Goal: Book appointment/travel/reservation

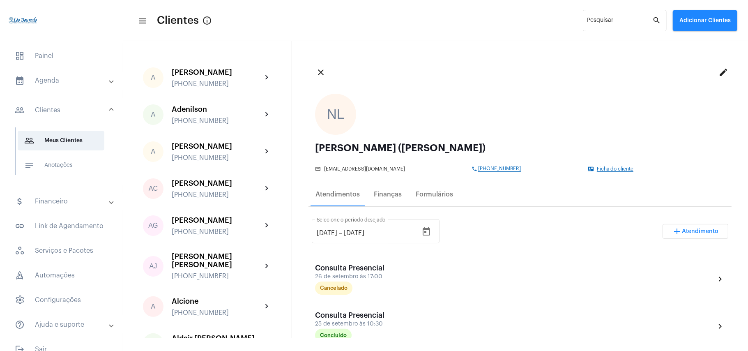
scroll to position [164, 0]
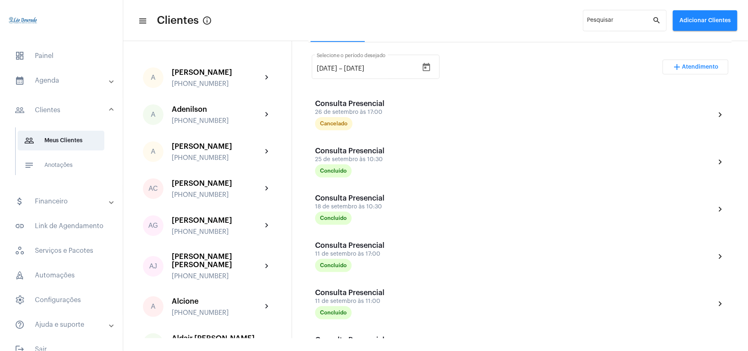
click at [52, 77] on mat-panel-title "calendar_month_outlined Agenda" at bounding box center [62, 81] width 95 height 10
click at [52, 114] on span "calendar_month_outlined Calendário" at bounding box center [61, 114] width 87 height 20
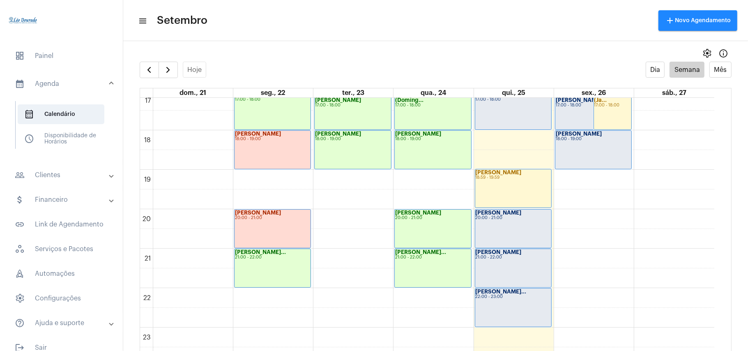
scroll to position [16, 0]
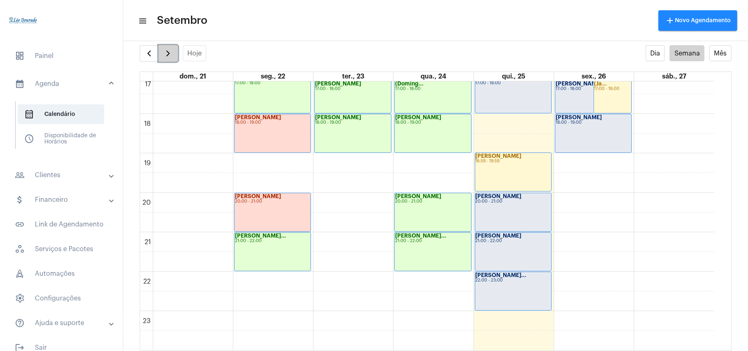
click at [171, 58] on span "button" at bounding box center [168, 53] width 10 height 10
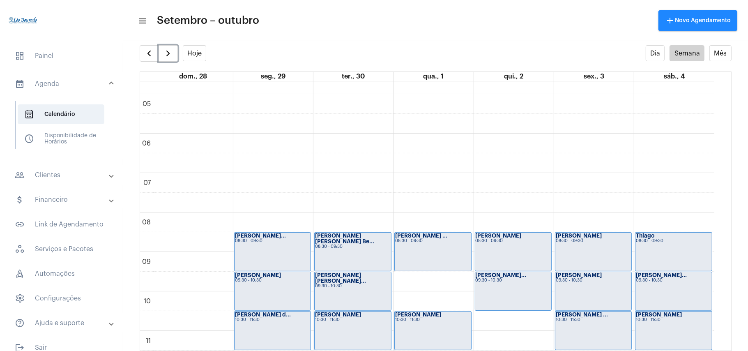
scroll to position [349, 0]
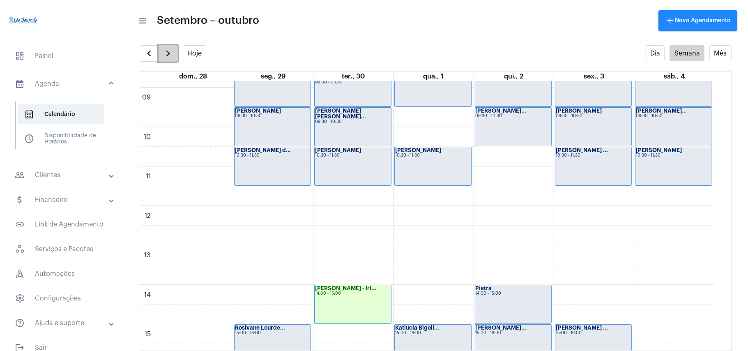
click at [164, 55] on span "button" at bounding box center [168, 53] width 10 height 10
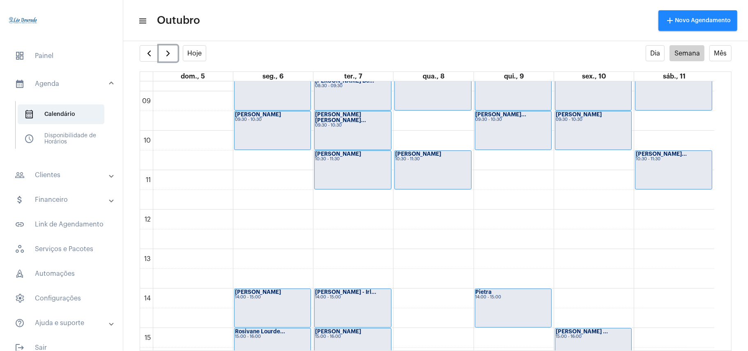
scroll to position [292, 0]
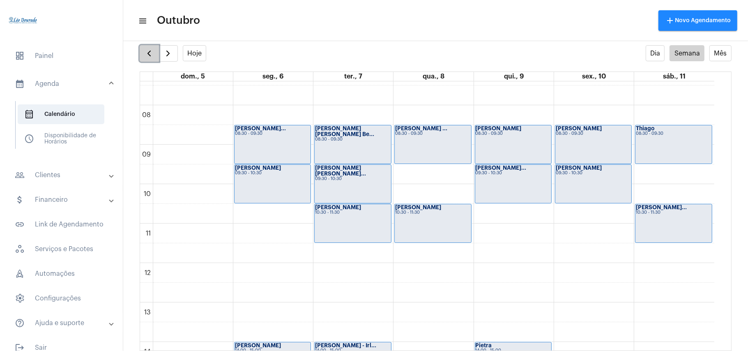
click at [149, 50] on span "button" at bounding box center [149, 53] width 10 height 10
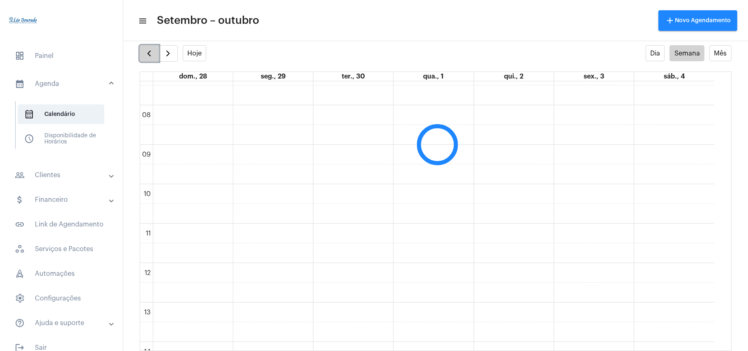
scroll to position [237, 0]
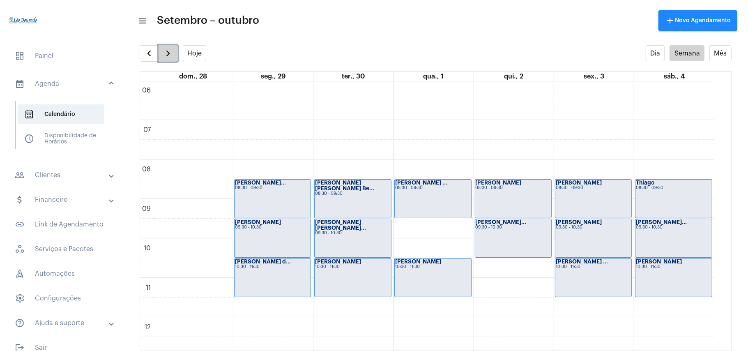
click at [165, 50] on span "button" at bounding box center [168, 53] width 10 height 10
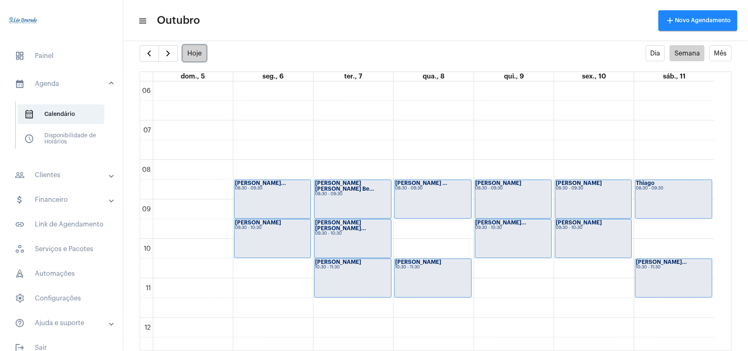
click at [185, 53] on button "Hoje" at bounding box center [195, 53] width 24 height 16
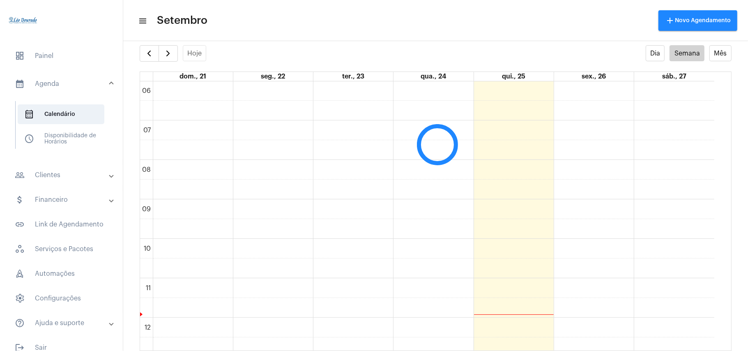
scroll to position [237, 0]
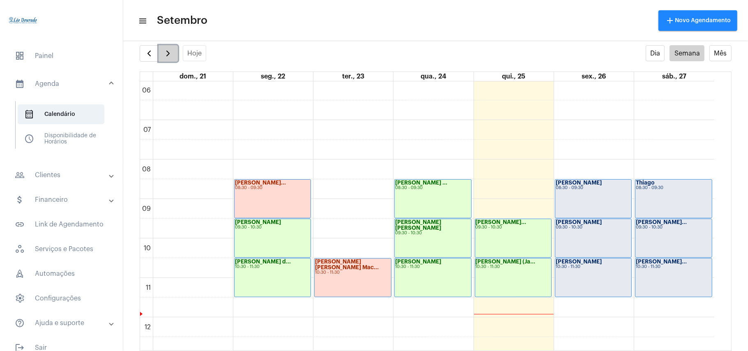
click at [172, 55] on span "button" at bounding box center [168, 53] width 10 height 10
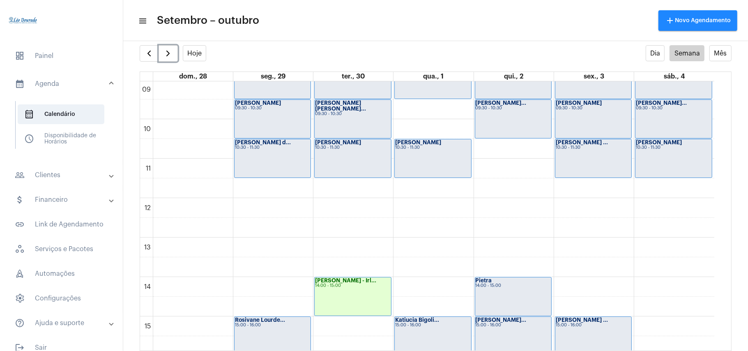
scroll to position [292, 0]
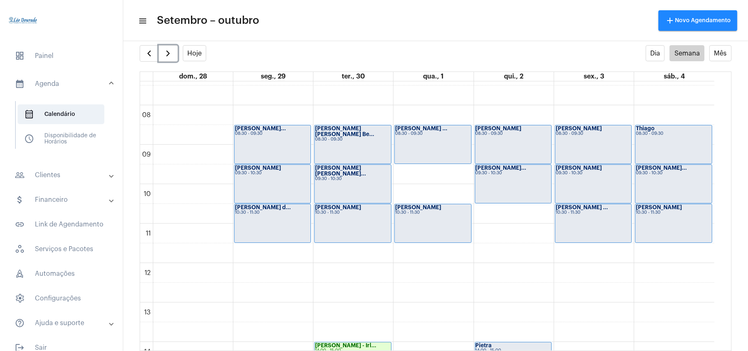
click at [503, 228] on div "00 01 02 03 04 05 06 07 08 09 10 11 12 13 14 15 16 17 18 19 20 21 22 23 [PERSON…" at bounding box center [427, 263] width 574 height 946
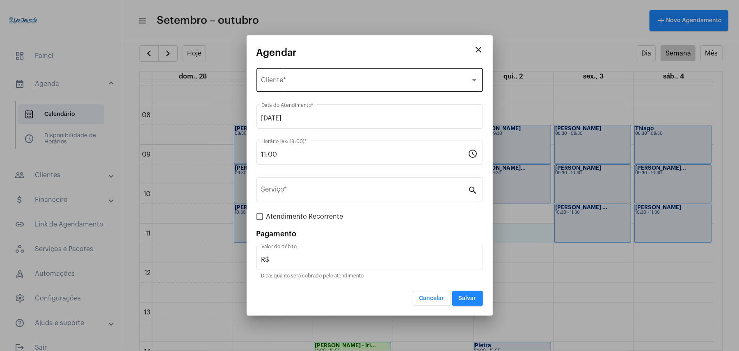
click at [342, 79] on div "Selecione o Cliente" at bounding box center [366, 81] width 209 height 7
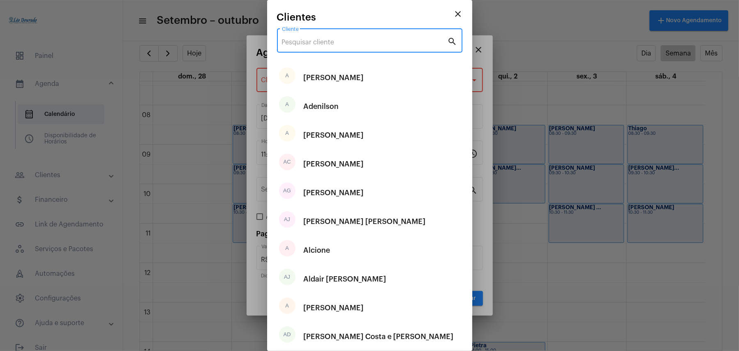
click at [339, 43] on input "Cliente" at bounding box center [365, 42] width 166 height 7
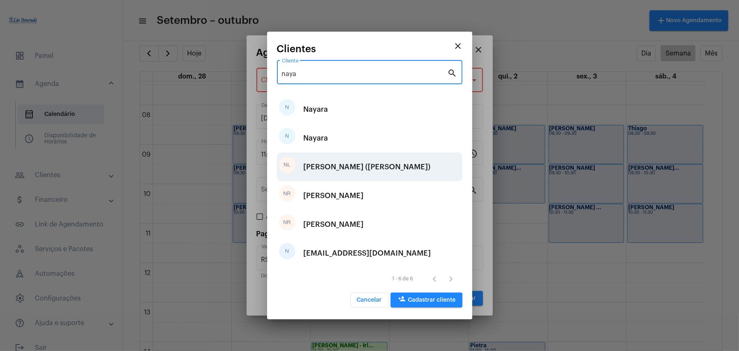
type input "naya"
click at [345, 171] on div "[PERSON_NAME] ([PERSON_NAME])" at bounding box center [367, 166] width 127 height 25
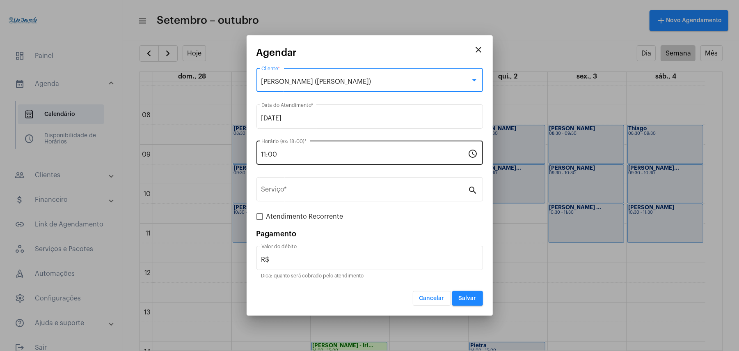
click at [301, 155] on input "11:00" at bounding box center [365, 154] width 207 height 7
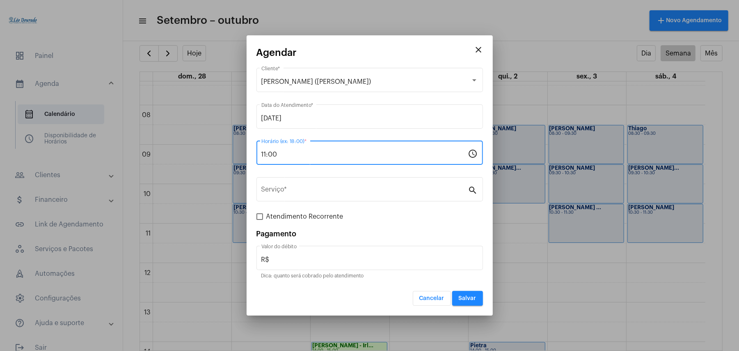
click at [301, 155] on input "11:00" at bounding box center [365, 154] width 207 height 7
type input "10:30"
click at [306, 205] on div "Serviço * search" at bounding box center [370, 193] width 227 height 33
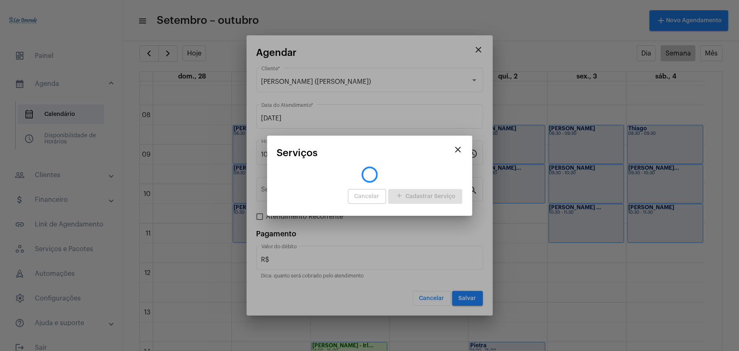
click at [313, 195] on div "Cancelar add Cadastrar Serviço" at bounding box center [370, 196] width 186 height 19
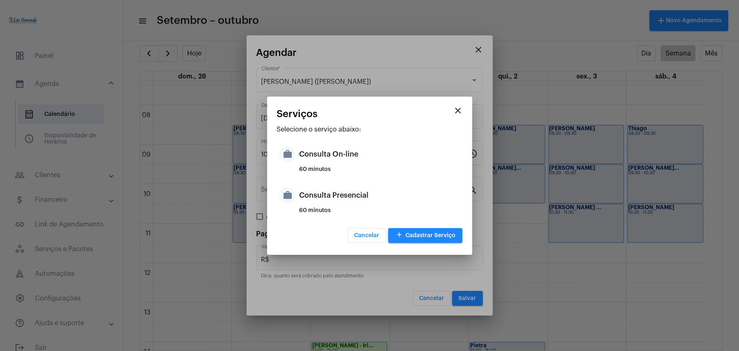
click at [313, 195] on div "Consulta Presencial" at bounding box center [380, 195] width 161 height 25
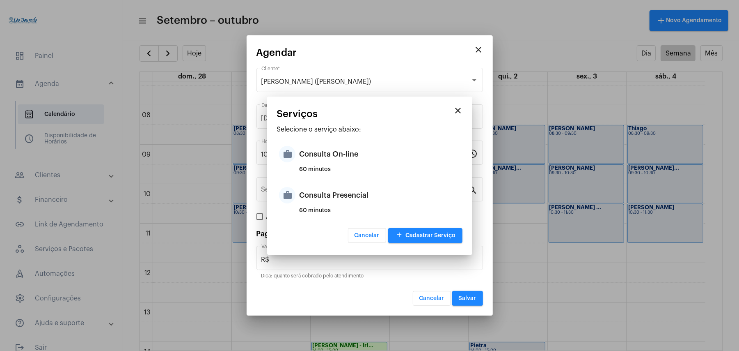
type input "Consulta Presencial"
type input "R$ 150"
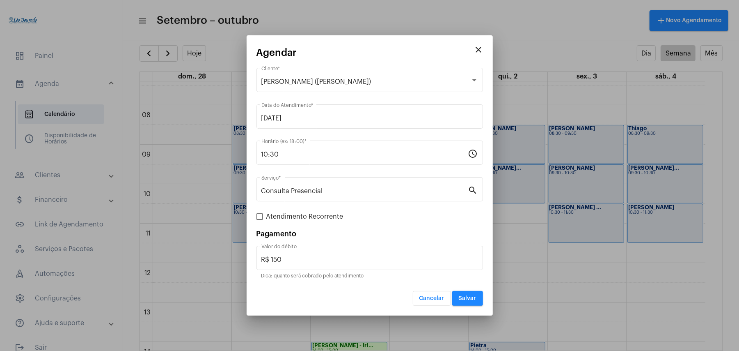
click at [473, 296] on span "Salvar" at bounding box center [468, 298] width 18 height 6
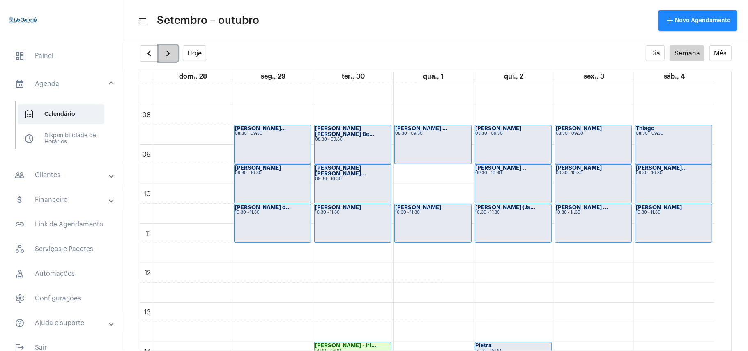
click at [177, 58] on button "button" at bounding box center [167, 53] width 19 height 16
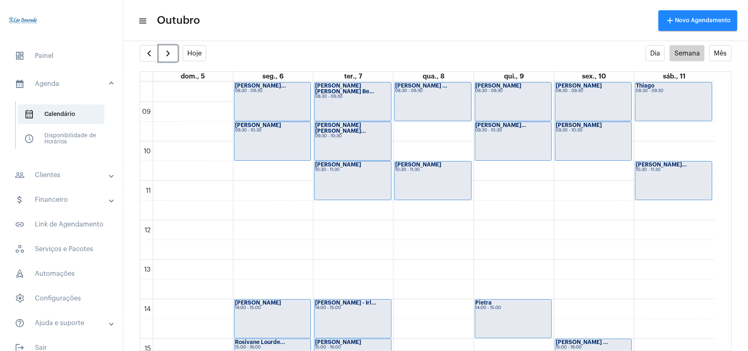
scroll to position [347, 0]
